Goal: Book appointment/travel/reservation

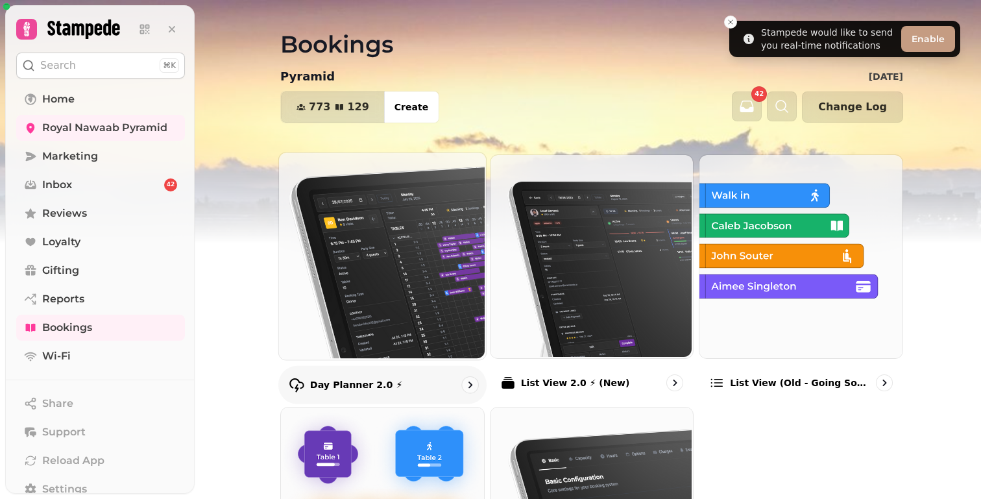
click at [279, 245] on img at bounding box center [381, 254] width 207 height 207
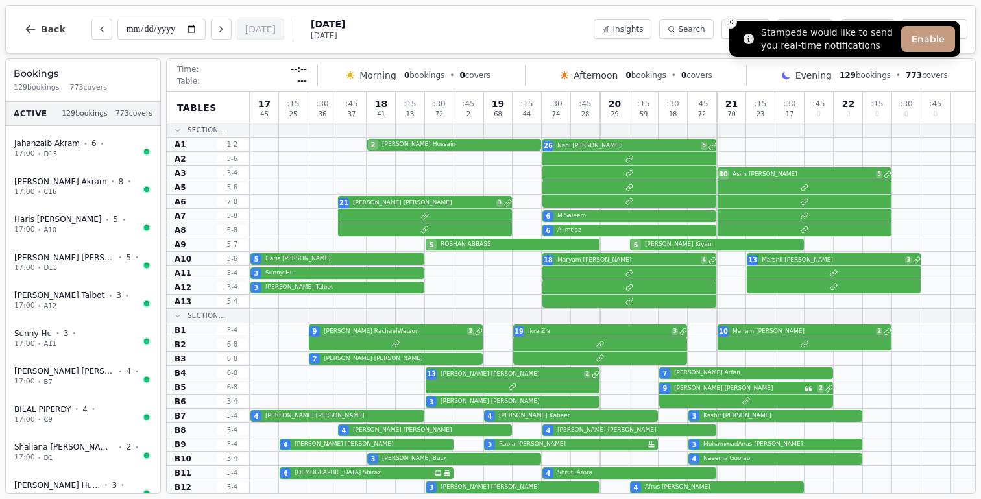
click at [733, 23] on icon "Close toast" at bounding box center [731, 22] width 8 height 8
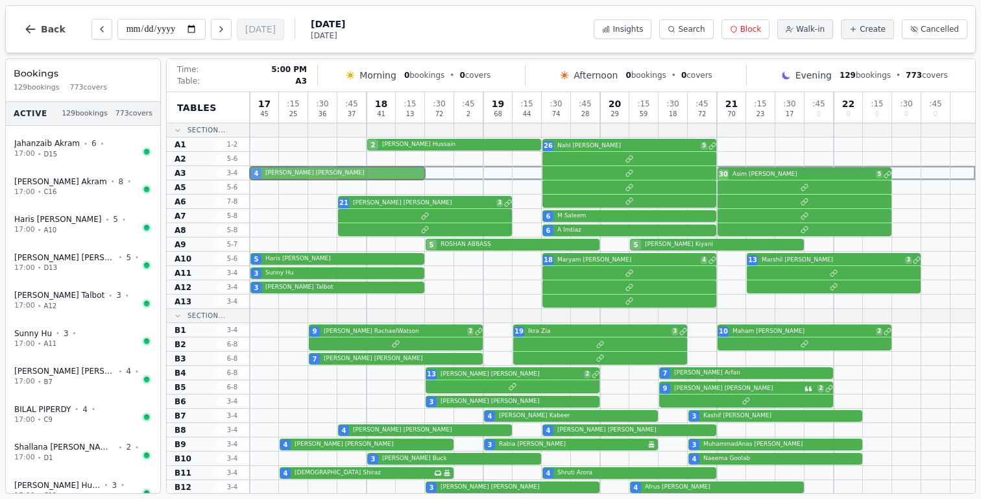
drag, startPoint x: 334, startPoint y: 414, endPoint x: 323, endPoint y: 174, distance: 240.4
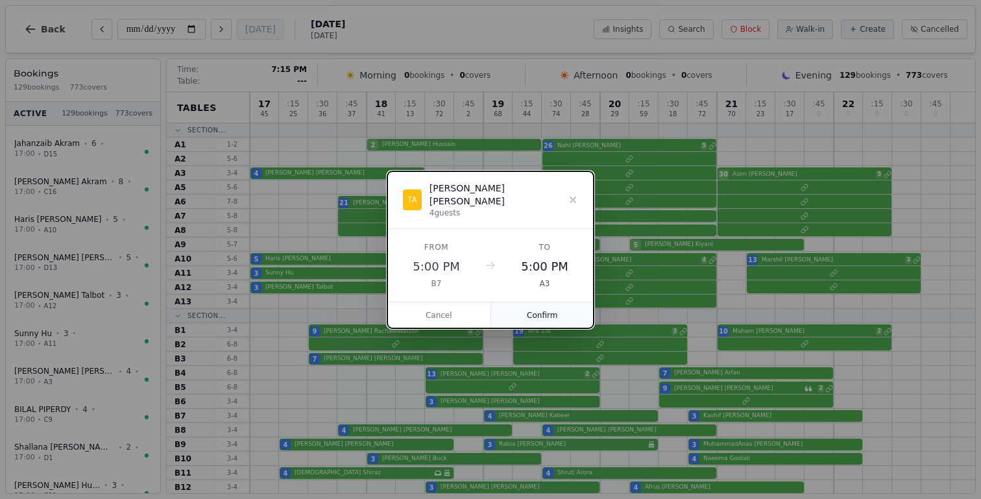
click at [538, 312] on button "Confirm" at bounding box center [542, 315] width 103 height 26
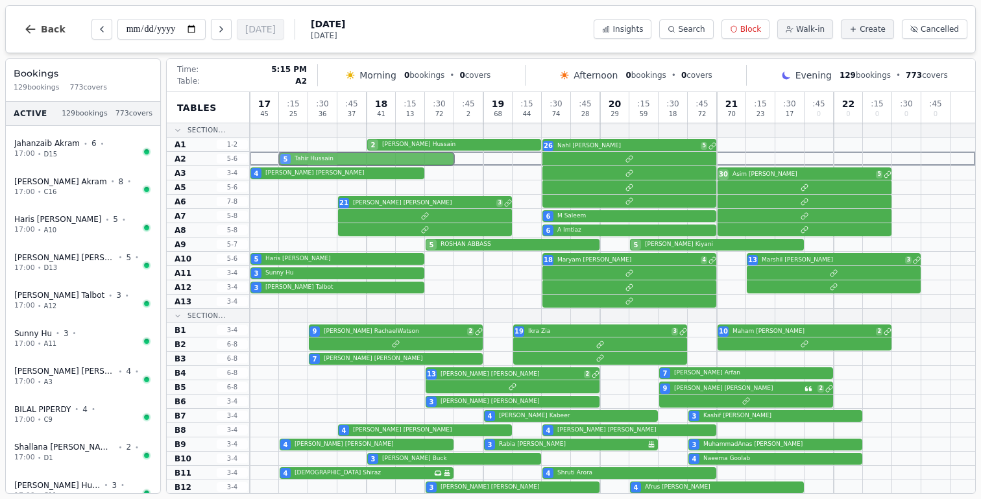
drag, startPoint x: 313, startPoint y: 448, endPoint x: 319, endPoint y: 158, distance: 289.5
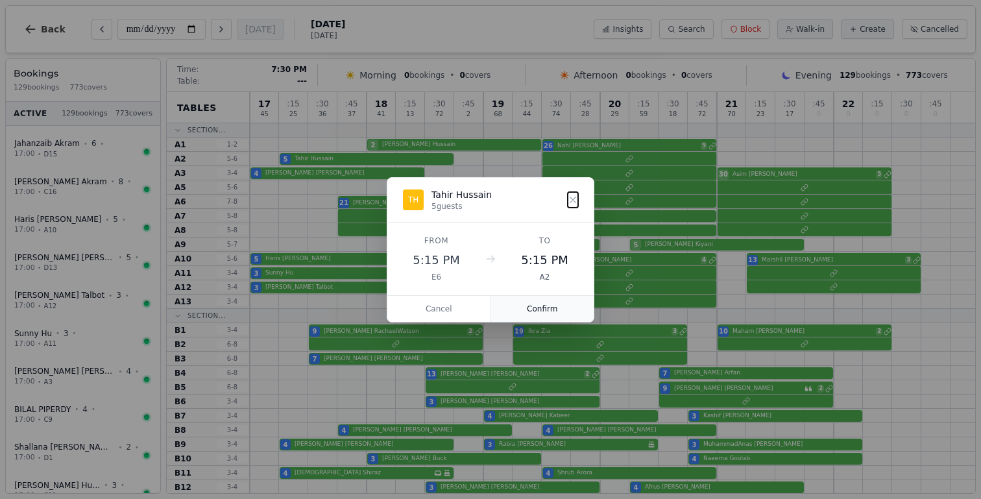
click at [548, 310] on button "Confirm" at bounding box center [542, 309] width 103 height 26
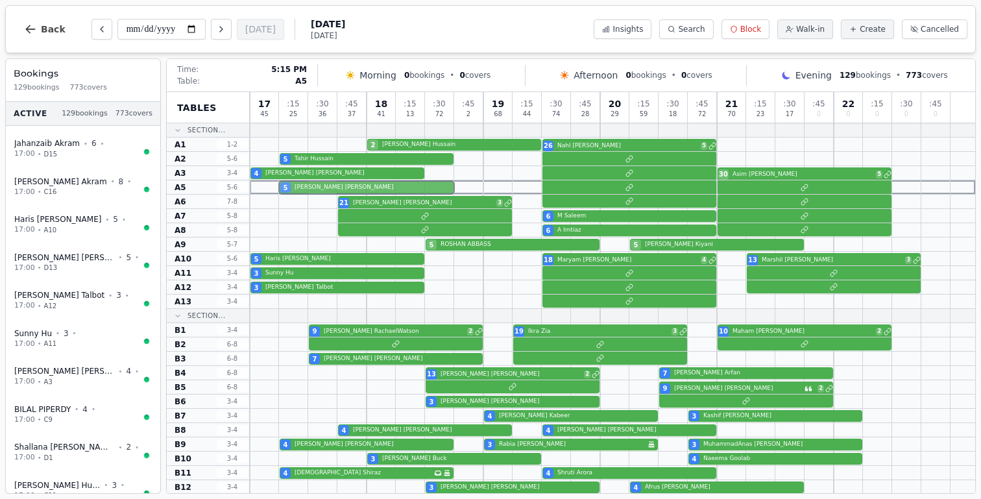
drag, startPoint x: 315, startPoint y: 458, endPoint x: 315, endPoint y: 192, distance: 266.1
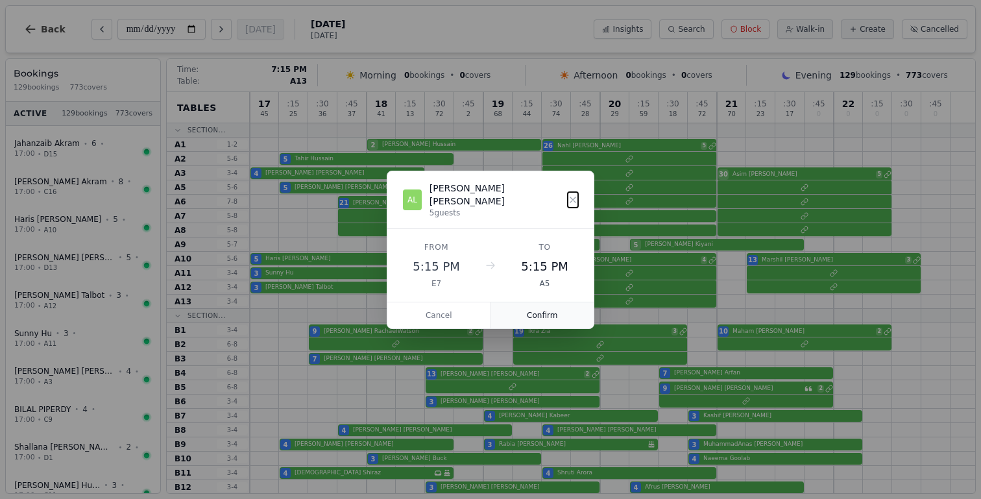
click at [544, 311] on button "Confirm" at bounding box center [542, 315] width 103 height 26
